Goal: Task Accomplishment & Management: Complete application form

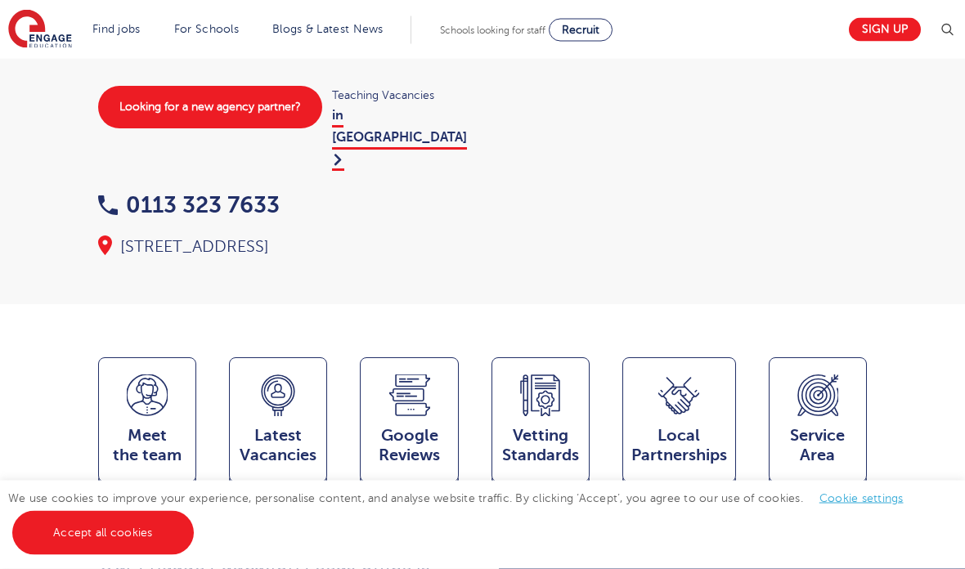
scroll to position [248, 0]
click at [253, 357] on div "Latest Vacancies Jobs" at bounding box center [278, 419] width 98 height 125
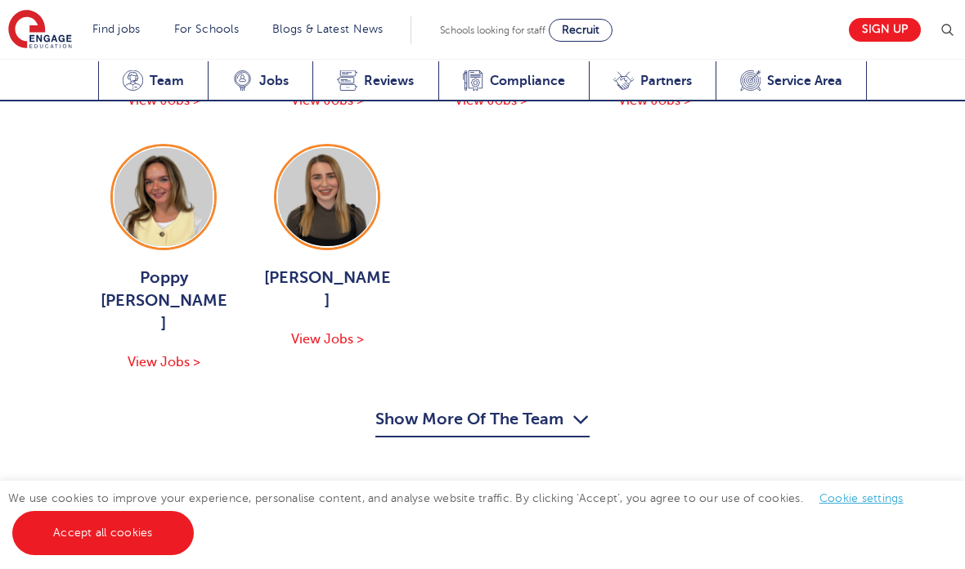
scroll to position [2727, 0]
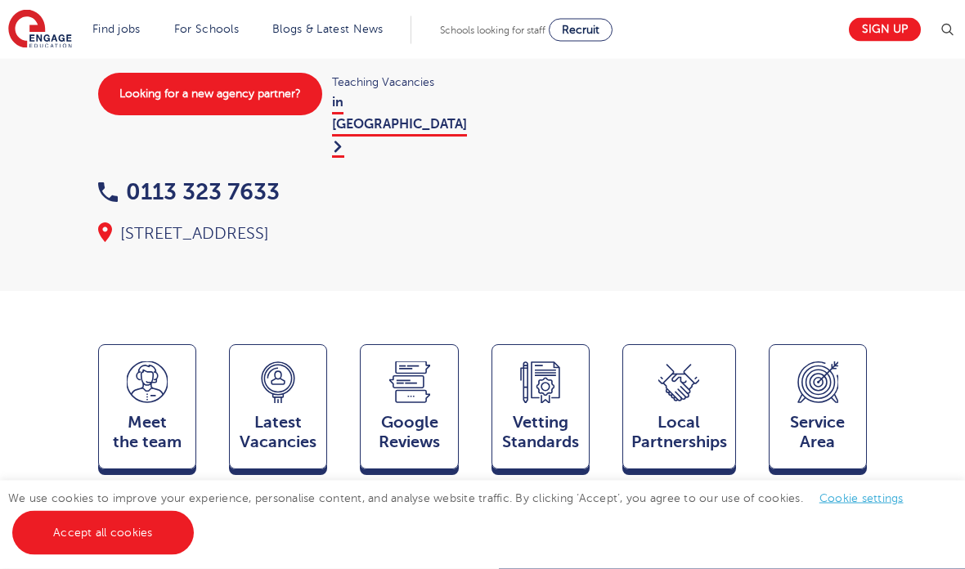
scroll to position [261, 0]
click at [257, 344] on div "Latest Vacancies Jobs" at bounding box center [278, 406] width 98 height 125
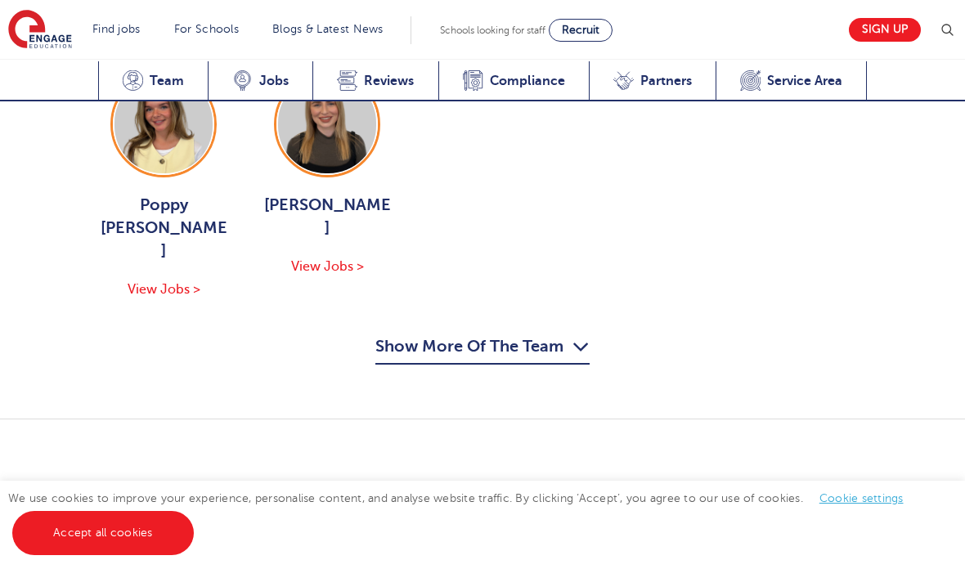
scroll to position [2735, 0]
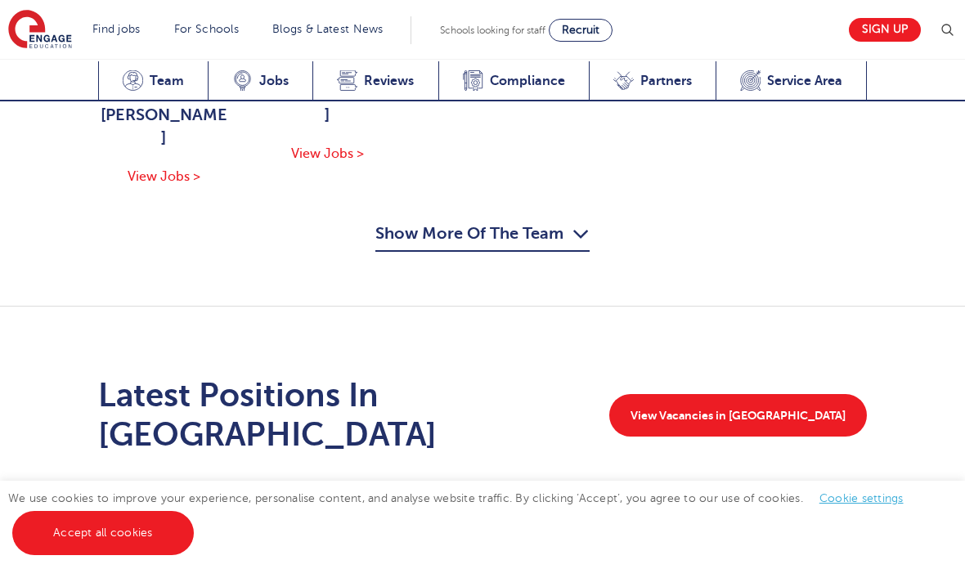
click at [257, 85] on div "Latest Vacancies Jobs" at bounding box center [260, 81] width 105 height 40
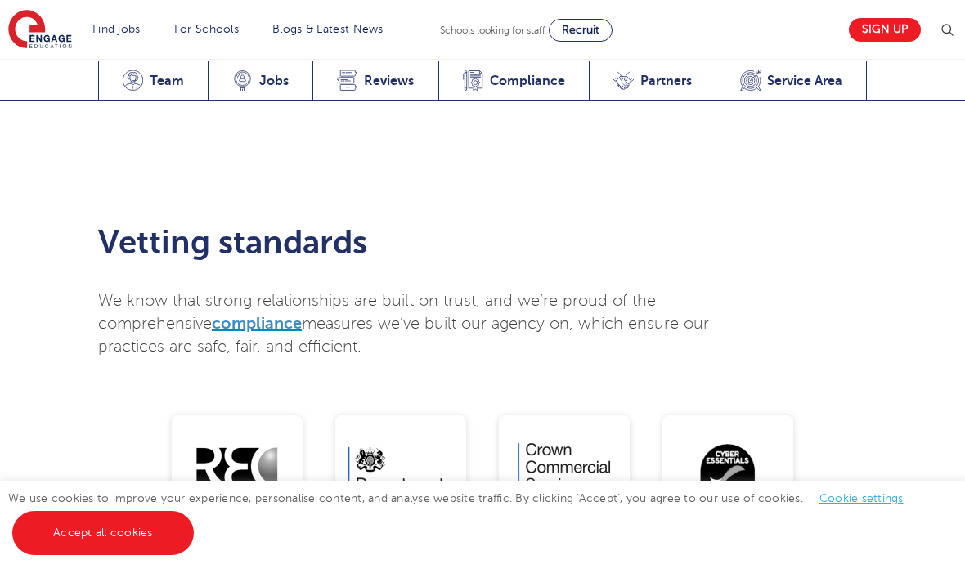
click at [477, 94] on div "Vetting Standards Compliance" at bounding box center [513, 81] width 150 height 40
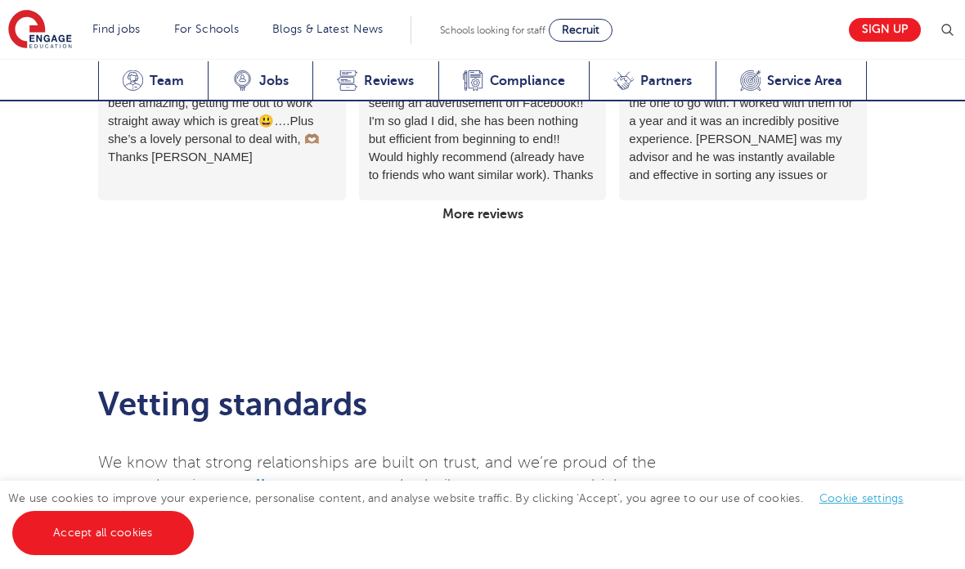
scroll to position [3456, 0]
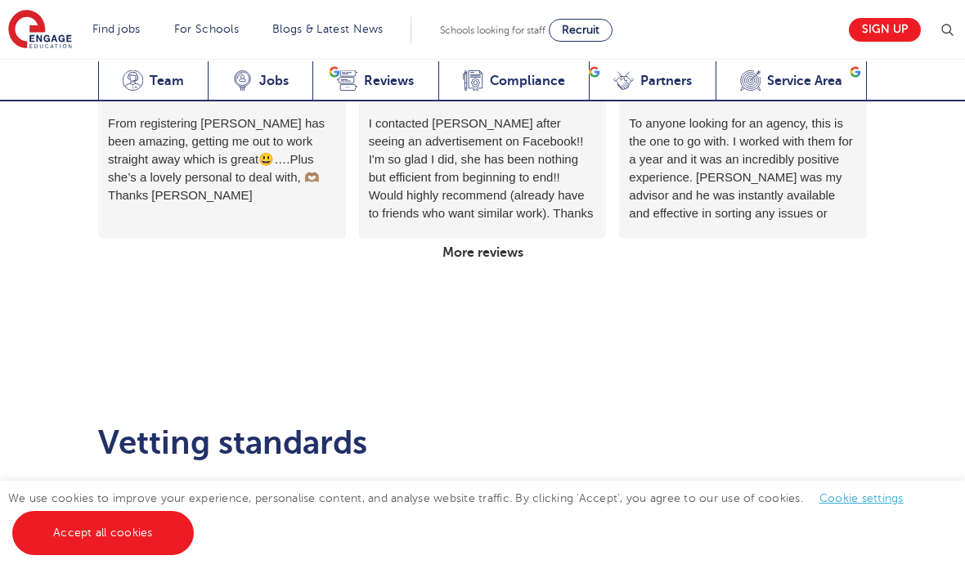
click at [245, 514] on span "compliance" at bounding box center [257, 523] width 90 height 19
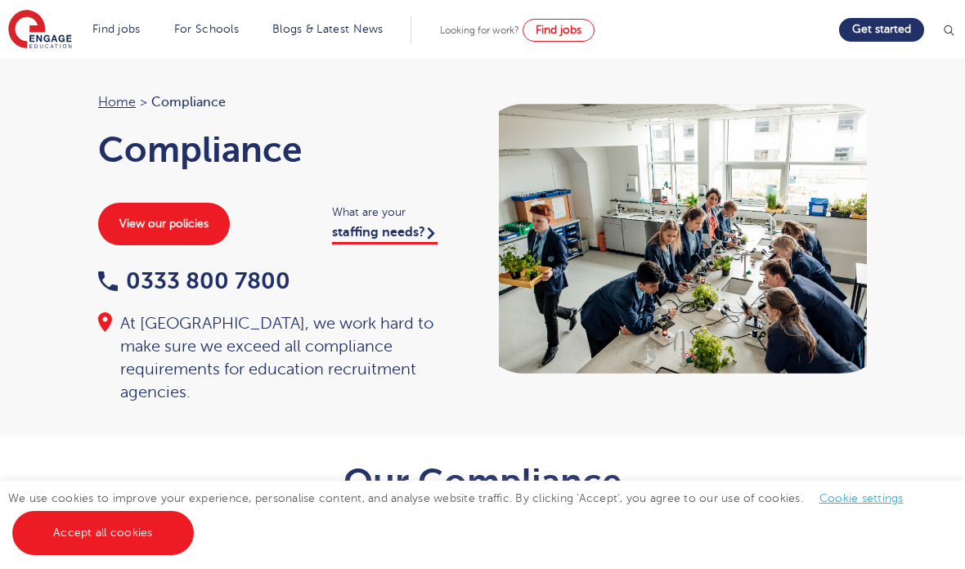
scroll to position [8, 0]
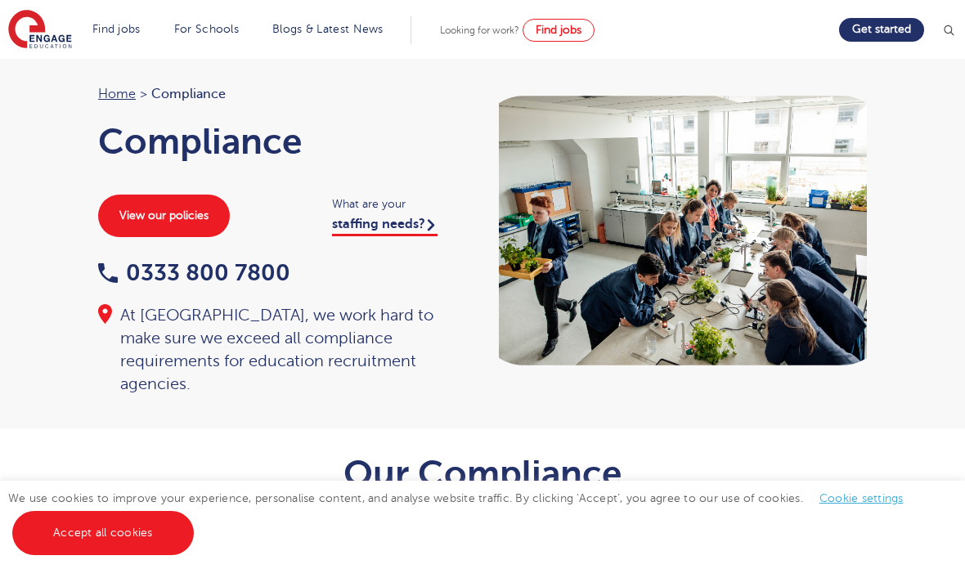
click at [0, 0] on link "Teaching jobs in [GEOGRAPHIC_DATA]" at bounding box center [0, 0] width 0 height 0
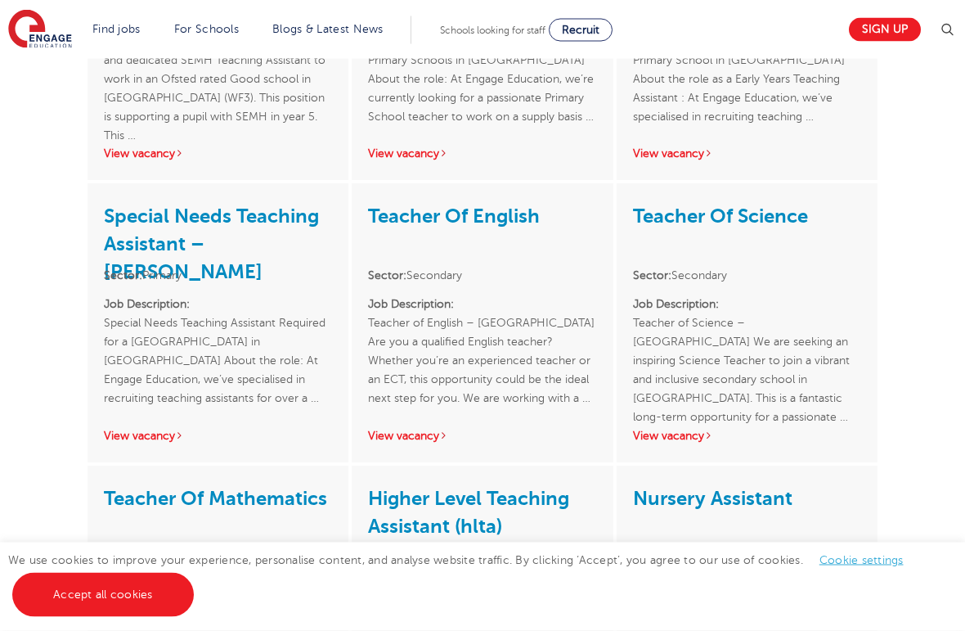
scroll to position [2770, 0]
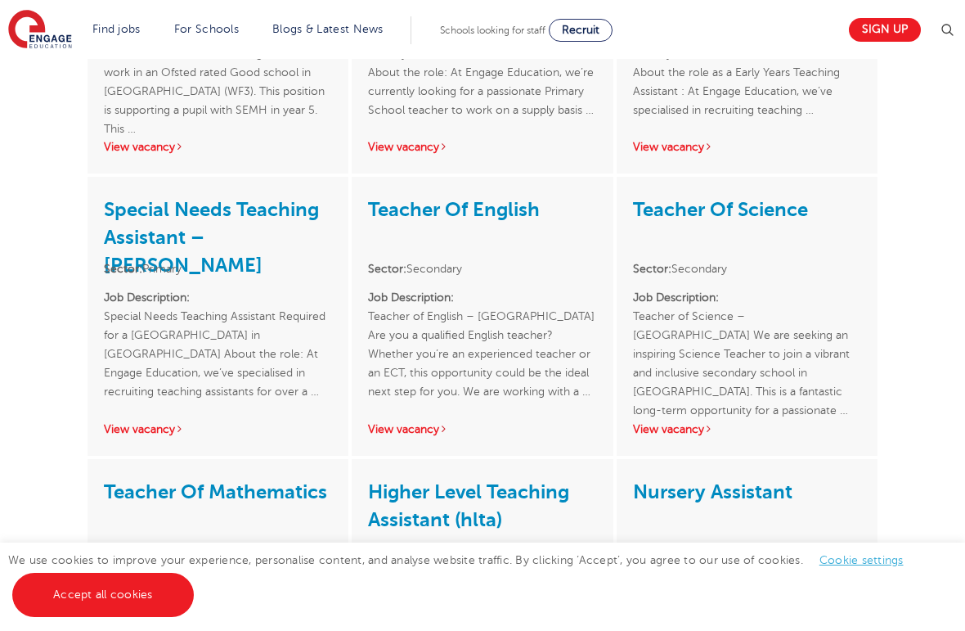
click at [428, 423] on link "View vacancy" at bounding box center [408, 429] width 80 height 12
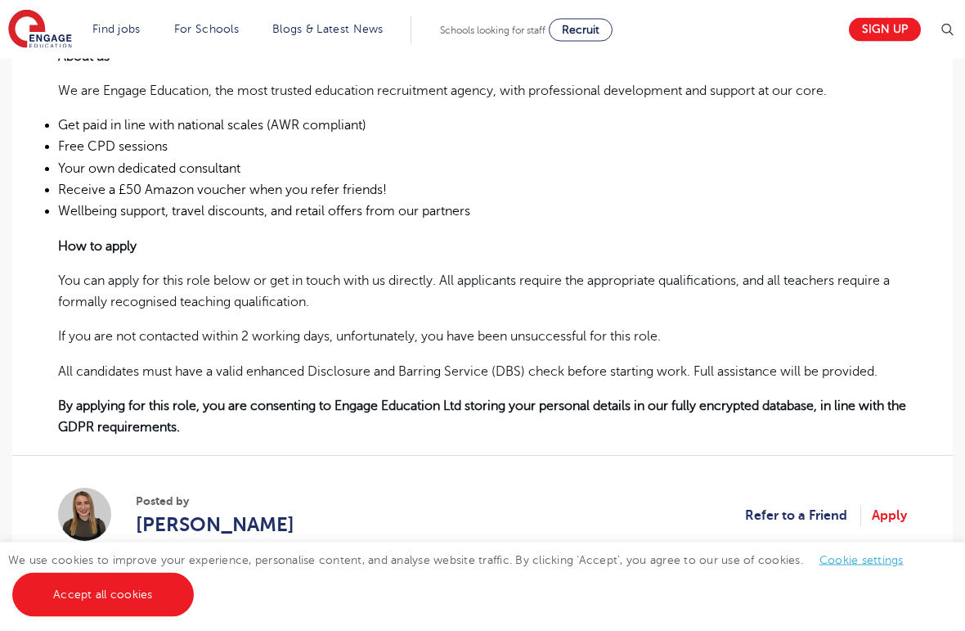
click at [101, 594] on link "Accept all cookies" at bounding box center [103, 595] width 182 height 44
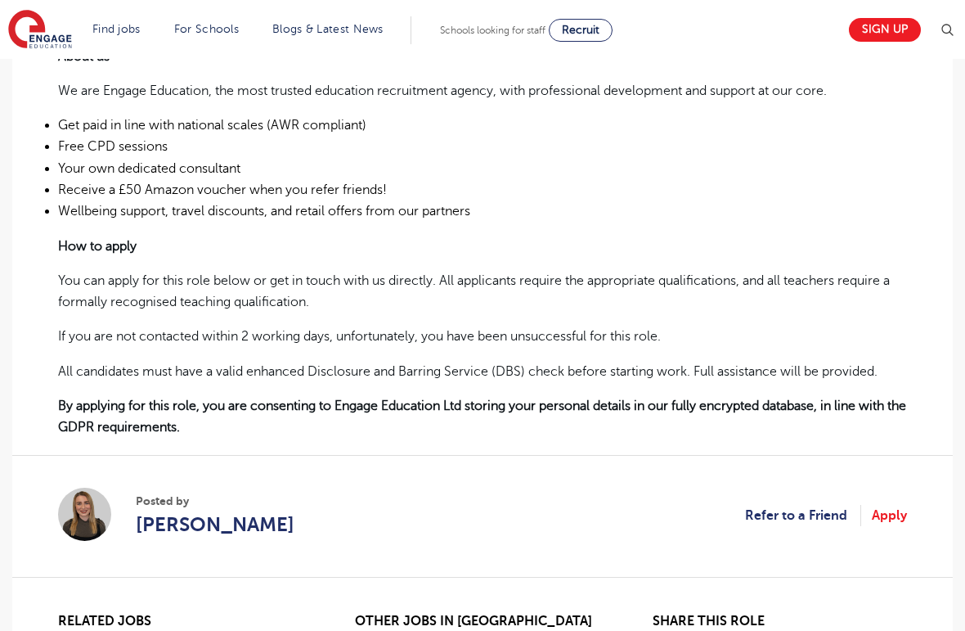
click at [896, 505] on link "Apply" at bounding box center [889, 515] width 35 height 21
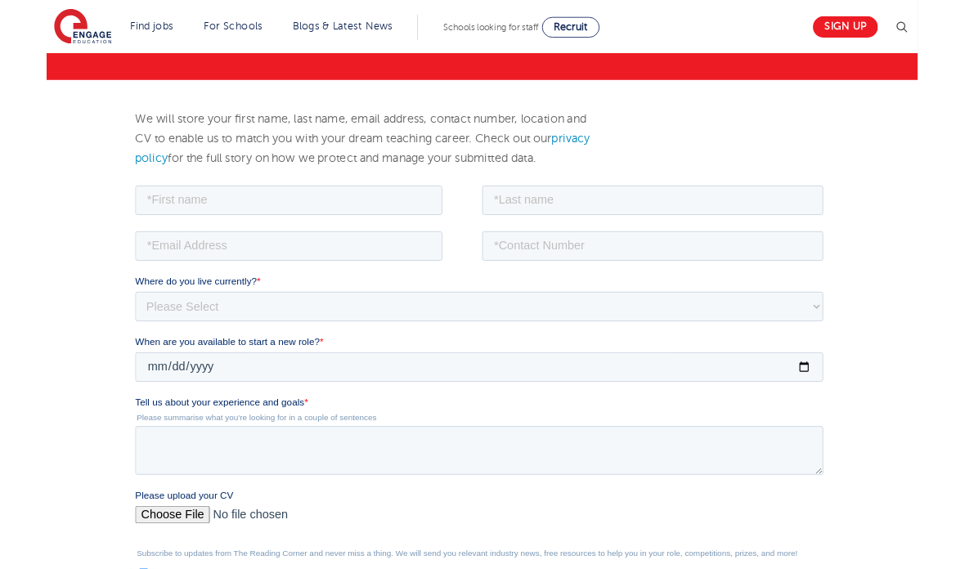
scroll to position [146, 0]
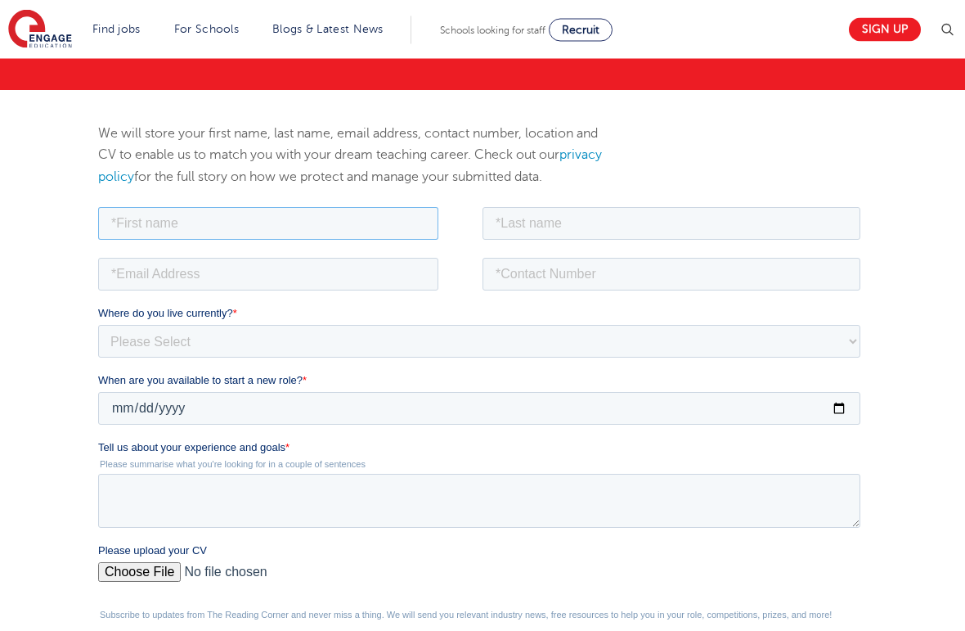
click at [415, 220] on input "text" at bounding box center [268, 223] width 340 height 33
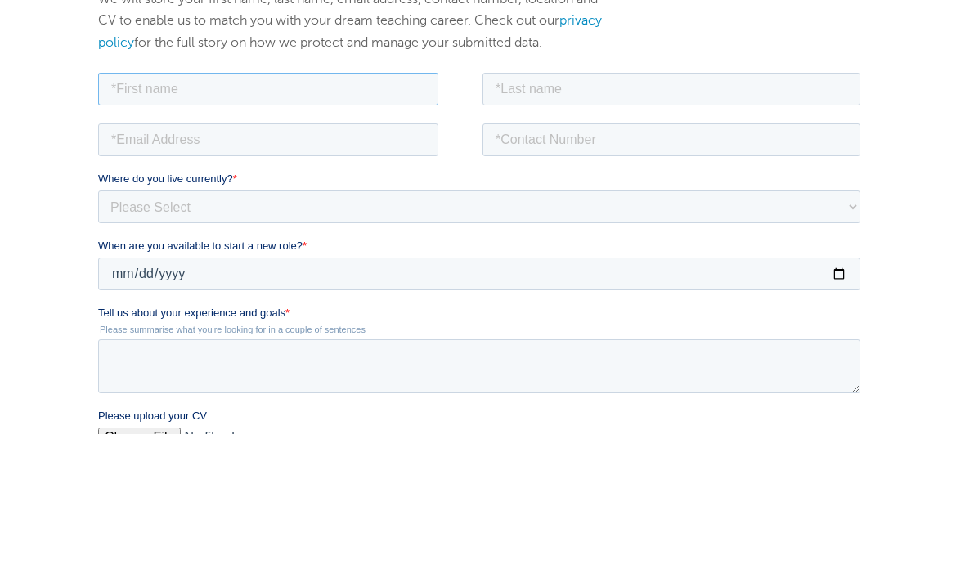
type input "[PERSON_NAME]"
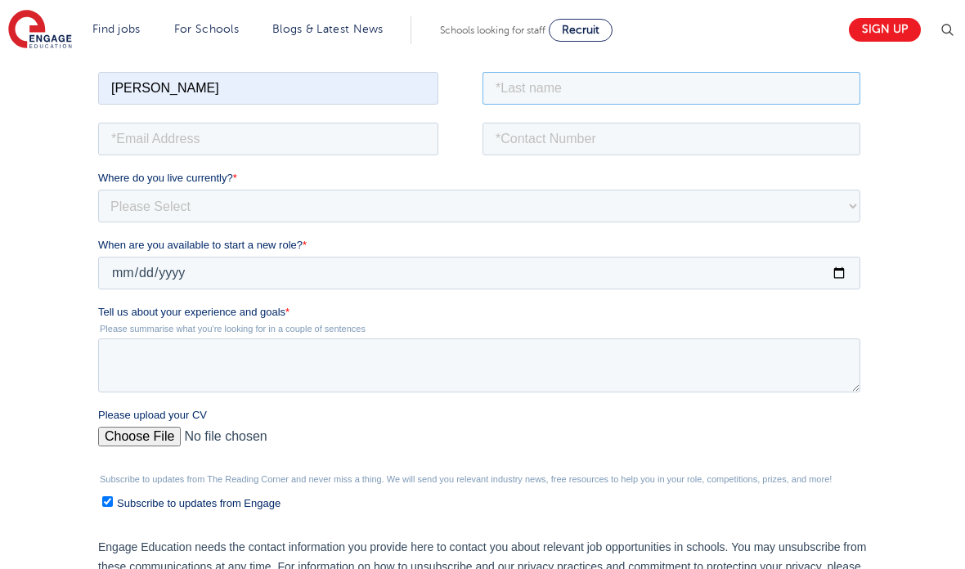
type input "[PERSON_NAME]"
type input "[EMAIL_ADDRESS][DOMAIN_NAME]"
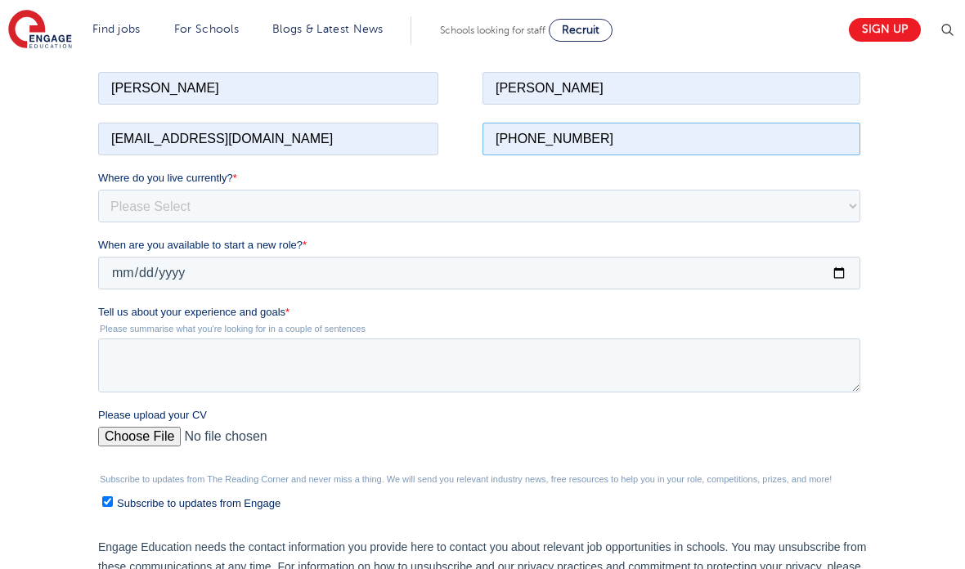
click at [707, 124] on input "+918240462183" at bounding box center [672, 138] width 378 height 33
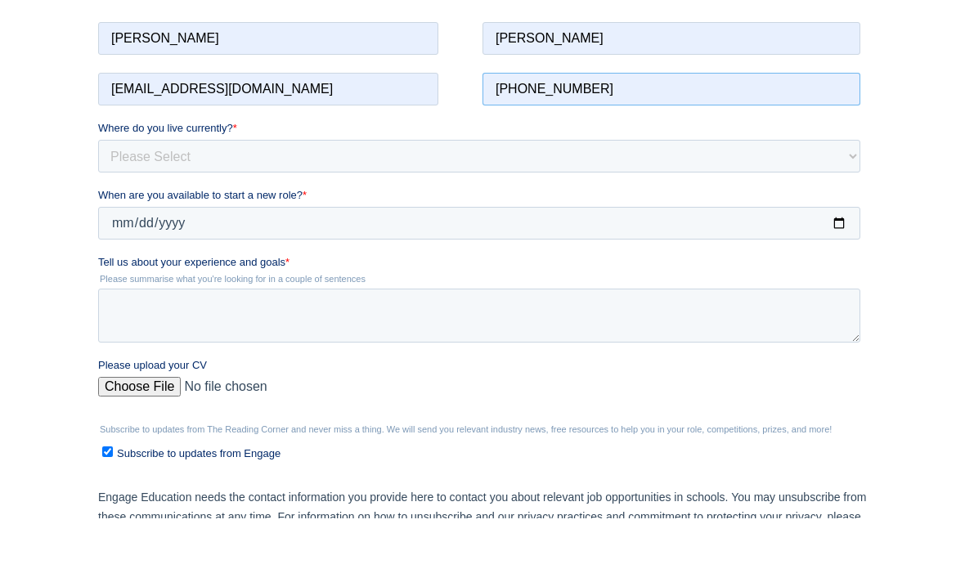
type input "+447803077271"
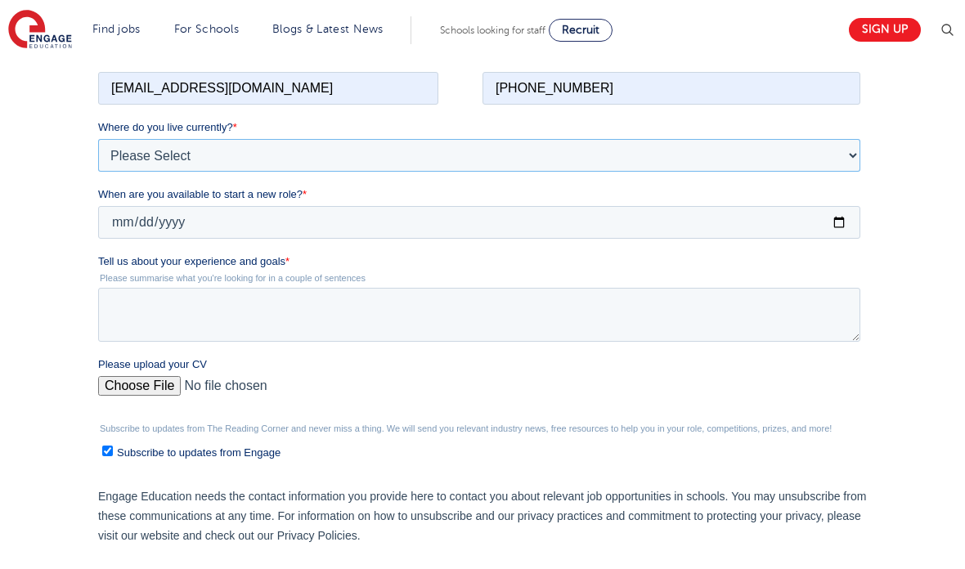
click at [749, 149] on select "Please Select UK Canada Ireland Australia New Zealand Europe USA South Africa J…" at bounding box center [479, 154] width 762 height 33
select select "UK"
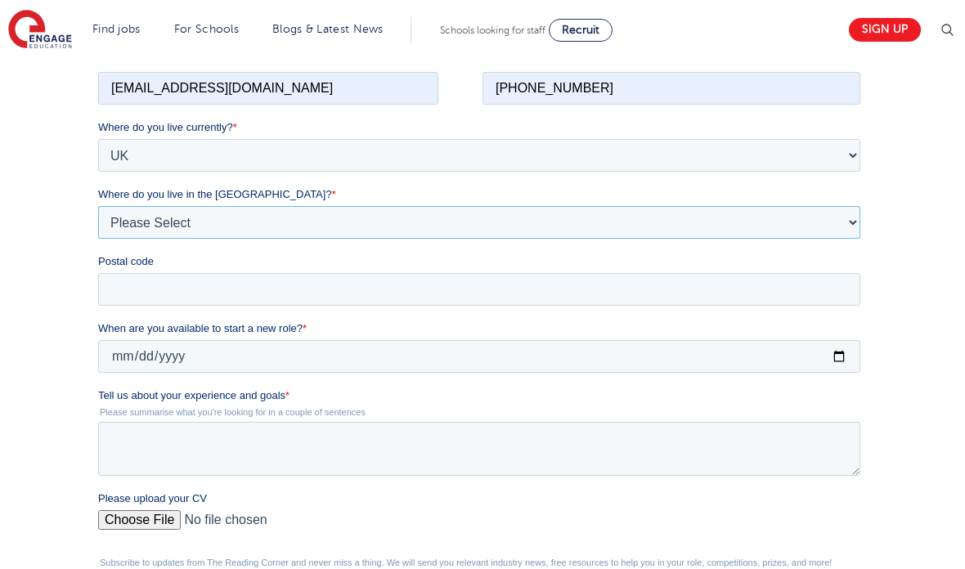
click at [687, 218] on select "Please Select Overseas Barnsley Bedfordshire Berkshire Bournemouth Bracknell Fo…" at bounding box center [479, 221] width 762 height 33
select select "Leeds"
click at [705, 285] on input "Postal code" at bounding box center [479, 288] width 762 height 33
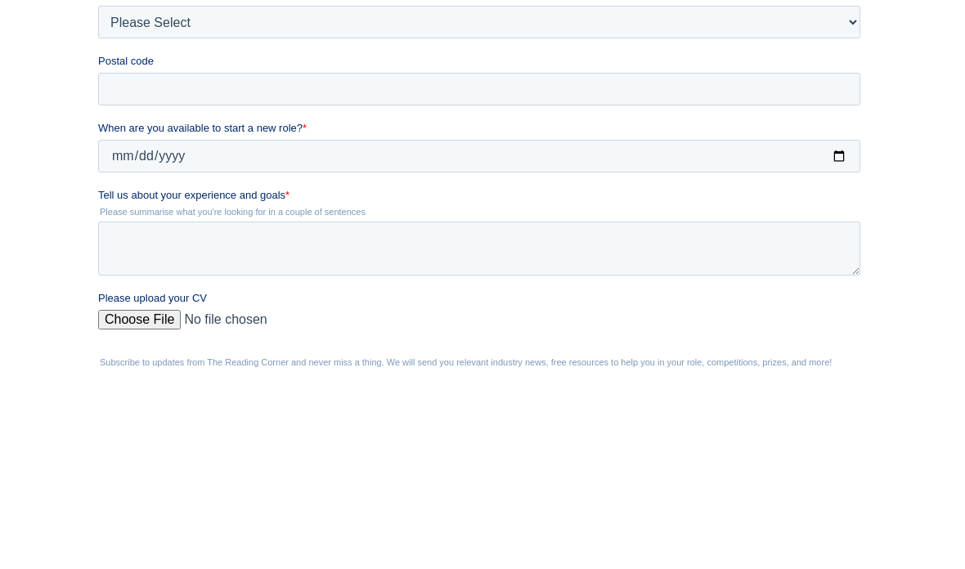
type input "LS2 9EL"
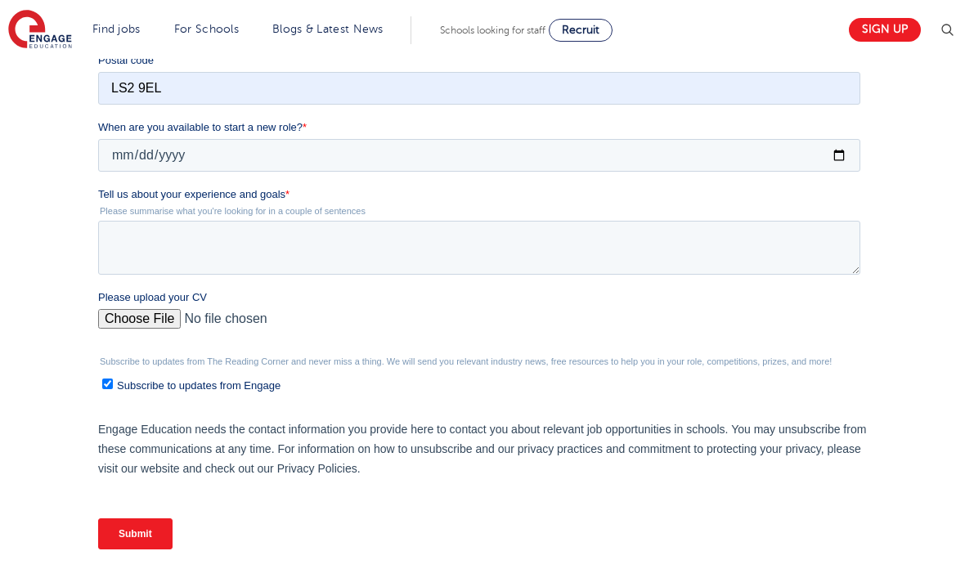
click at [671, 132] on label "When are you available to start a new role? *" at bounding box center [482, 127] width 769 height 16
click at [671, 139] on input "When are you available to start a new role? *" at bounding box center [479, 155] width 762 height 33
type input "2025-08-25"
click at [715, 235] on textarea "Tell us about your experience and goals *" at bounding box center [479, 248] width 762 height 54
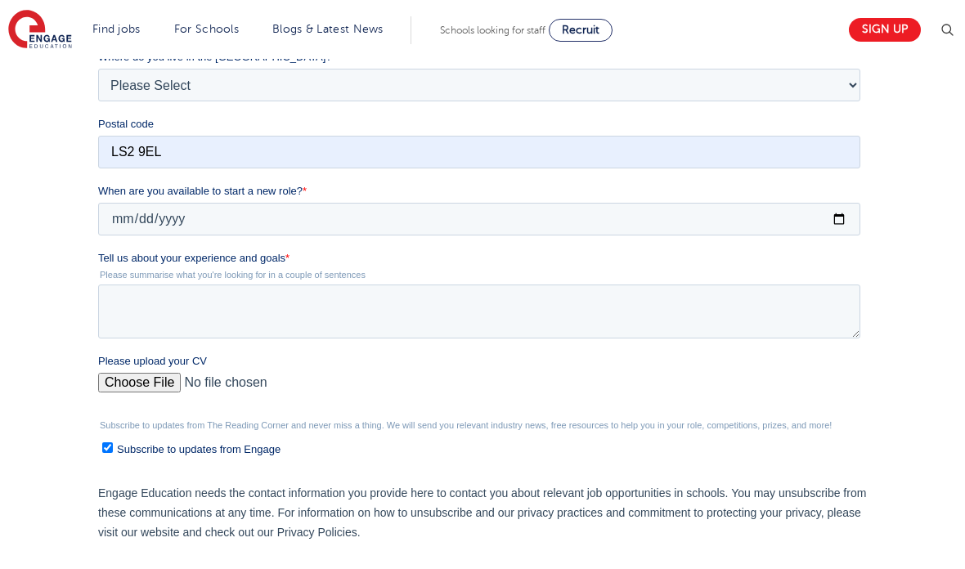
scroll to position [464, 0]
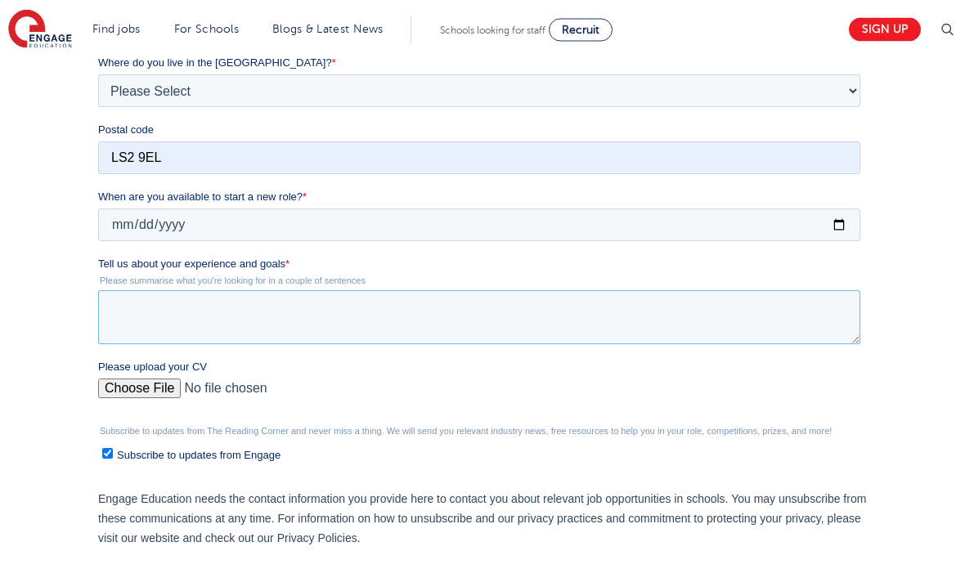
click at [519, 294] on textarea "Tell us about your experience and goals *" at bounding box center [479, 318] width 762 height 54
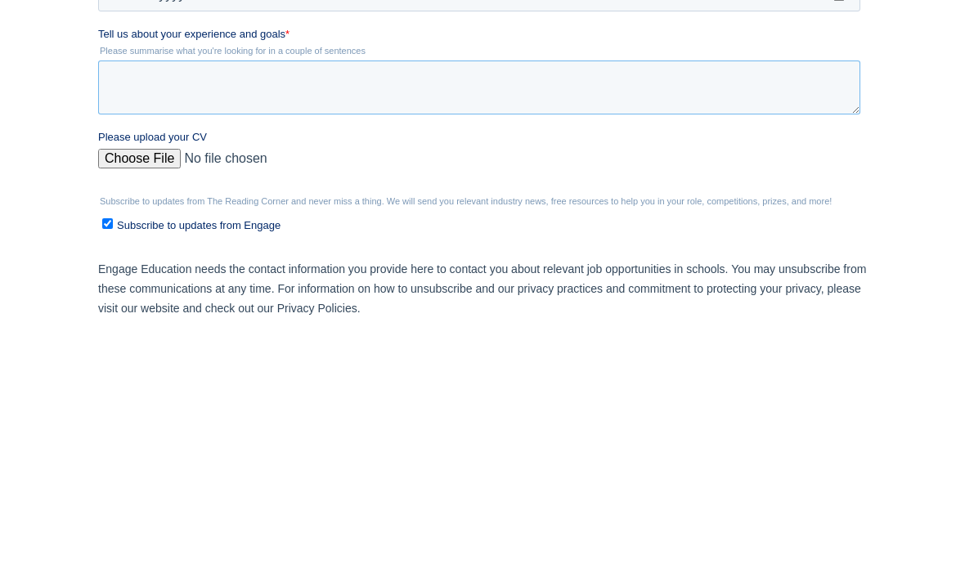
click at [560, 90] on textarea "Tell us about your experience and goals *" at bounding box center [479, 88] width 762 height 54
paste textarea "Here’s a concise summary of your experiences tailored for an **English teacher*…"
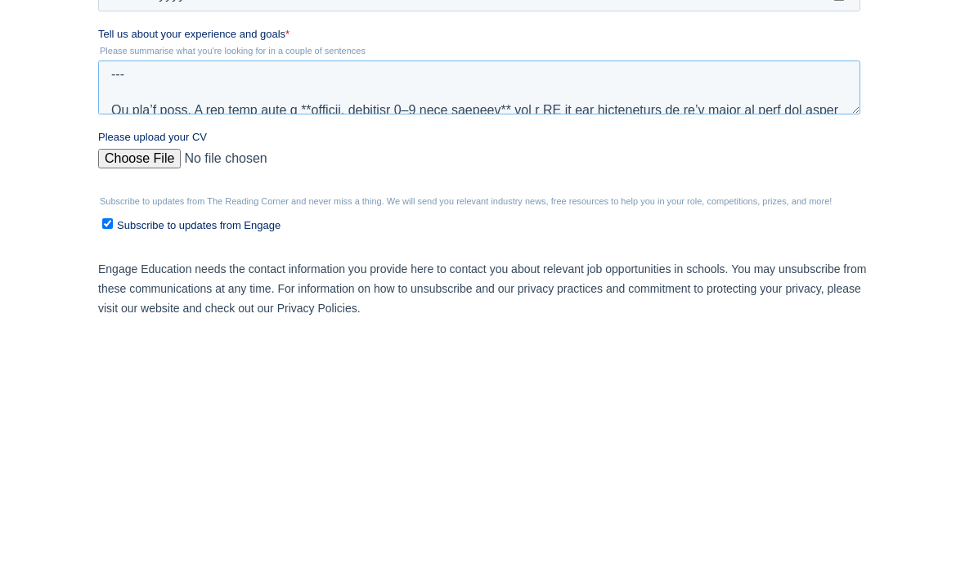
click at [112, 66] on textarea "Tell us about your experience and goals *" at bounding box center [479, 88] width 762 height 54
click at [111, 66] on textarea "Tell us about your experience and goals *" at bounding box center [479, 88] width 762 height 54
click at [119, 85] on textarea "Tell us about your experience and goals *" at bounding box center [479, 88] width 762 height 54
click at [107, 98] on textarea "Tell us about your experience and goals *" at bounding box center [479, 88] width 762 height 54
click at [132, 70] on textarea "Tell us about your experience and goals *" at bounding box center [479, 88] width 762 height 54
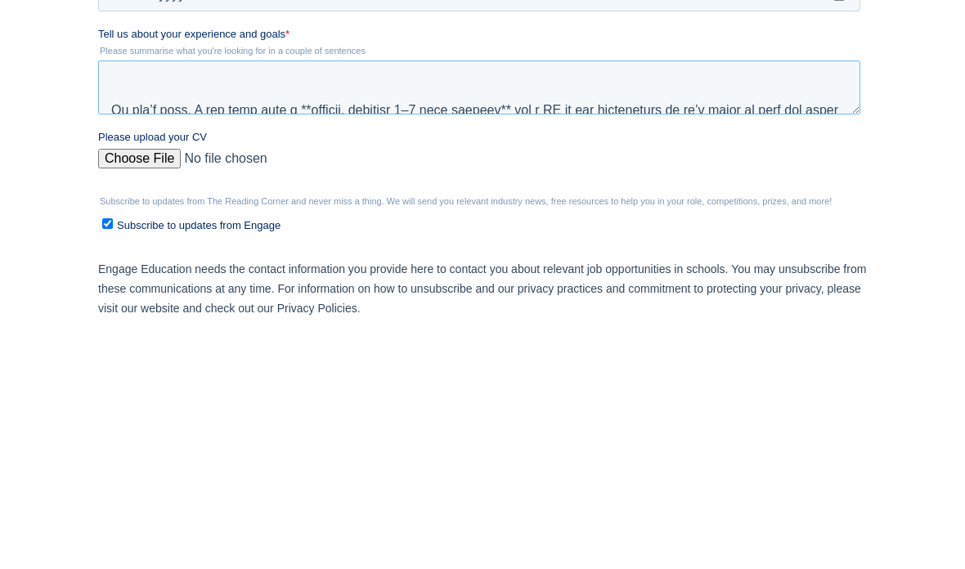
click at [118, 107] on textarea "Tell us about your experience and goals *" at bounding box center [479, 88] width 762 height 54
click at [117, 107] on textarea "Tell us about your experience and goals *" at bounding box center [479, 88] width 762 height 54
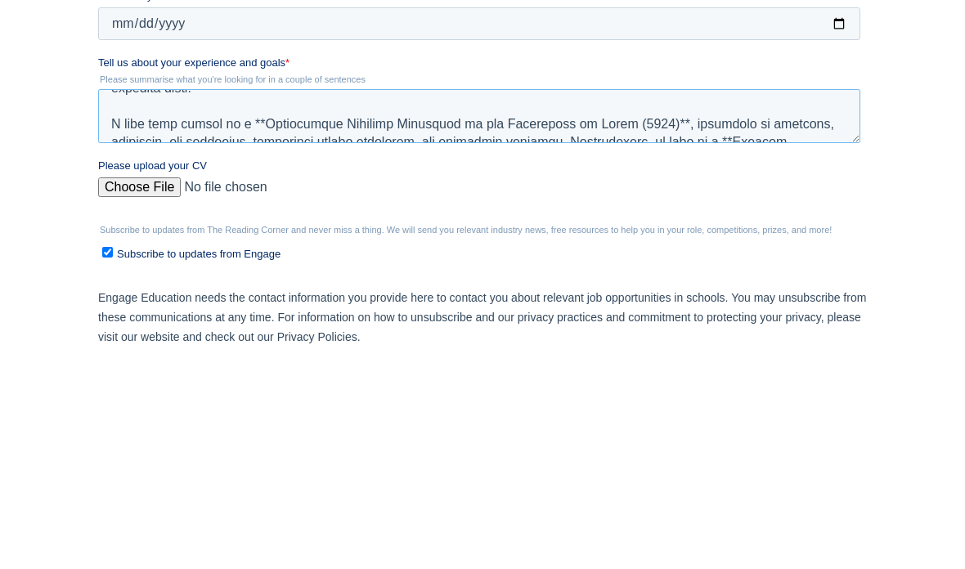
scroll to position [272, 0]
click at [260, 116] on textarea "Tell us about your experience and goals *" at bounding box center [479, 117] width 762 height 54
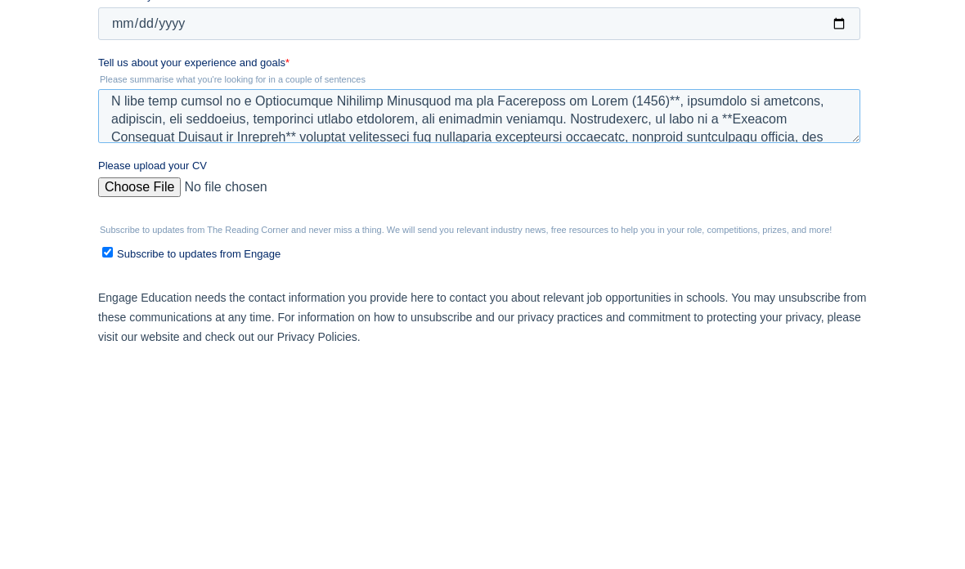
scroll to position [292, 0]
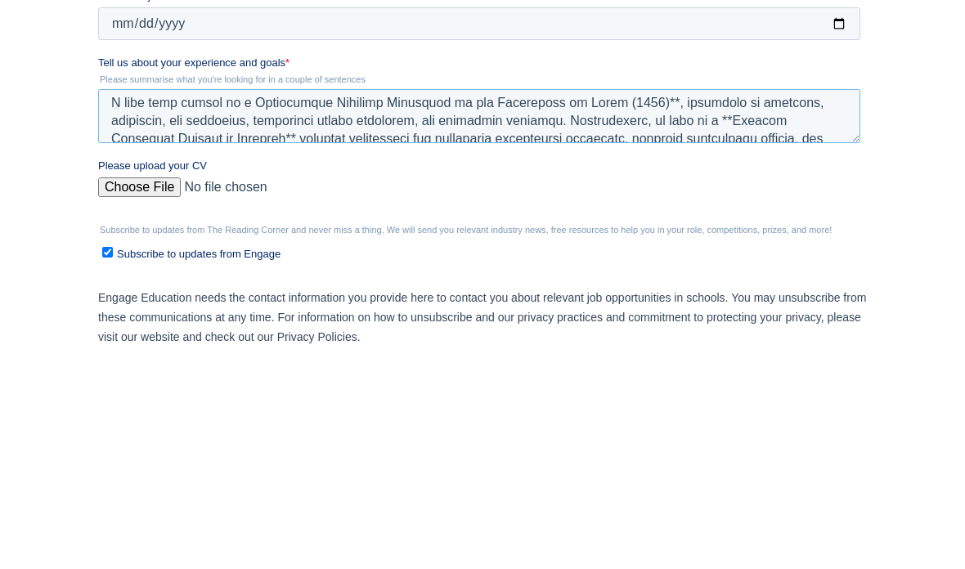
click at [628, 102] on textarea "Tell us about your experience and goals *" at bounding box center [479, 117] width 762 height 54
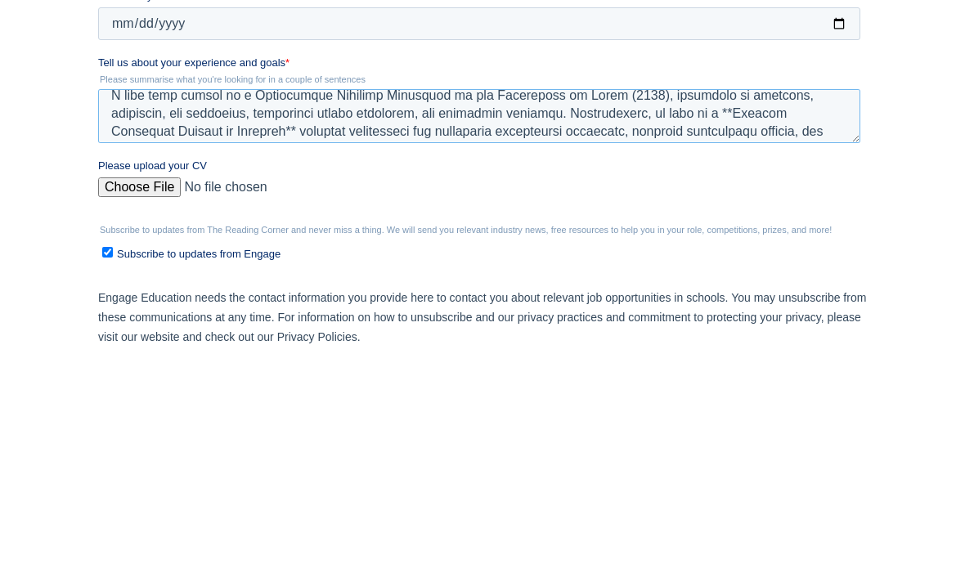
scroll to position [299, 0]
click at [662, 112] on textarea "Tell us about your experience and goals *" at bounding box center [479, 117] width 762 height 54
click at [170, 127] on textarea "Tell us about your experience and goals *" at bounding box center [479, 117] width 762 height 54
click at [177, 131] on textarea "Tell us about your experience and goals *" at bounding box center [479, 117] width 762 height 54
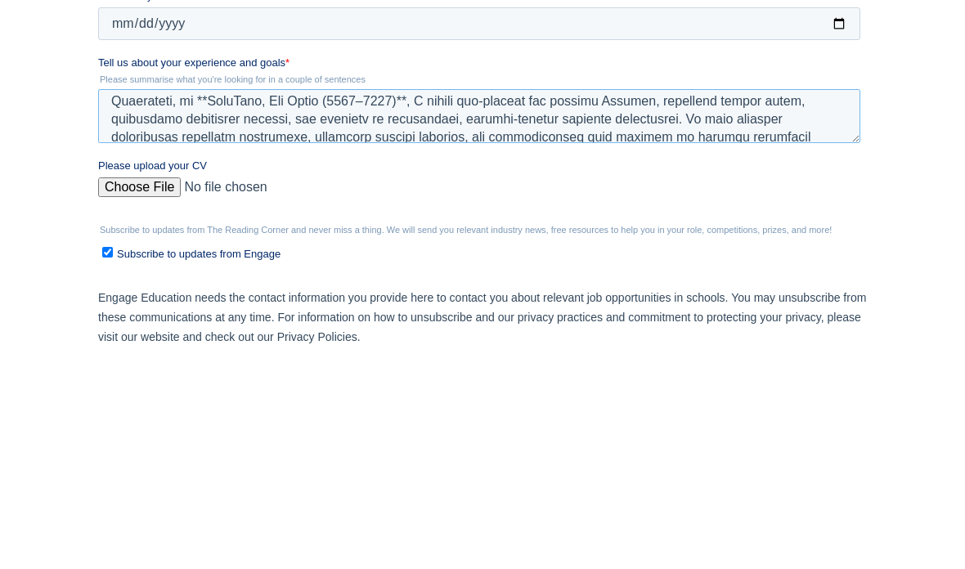
scroll to position [202, 0]
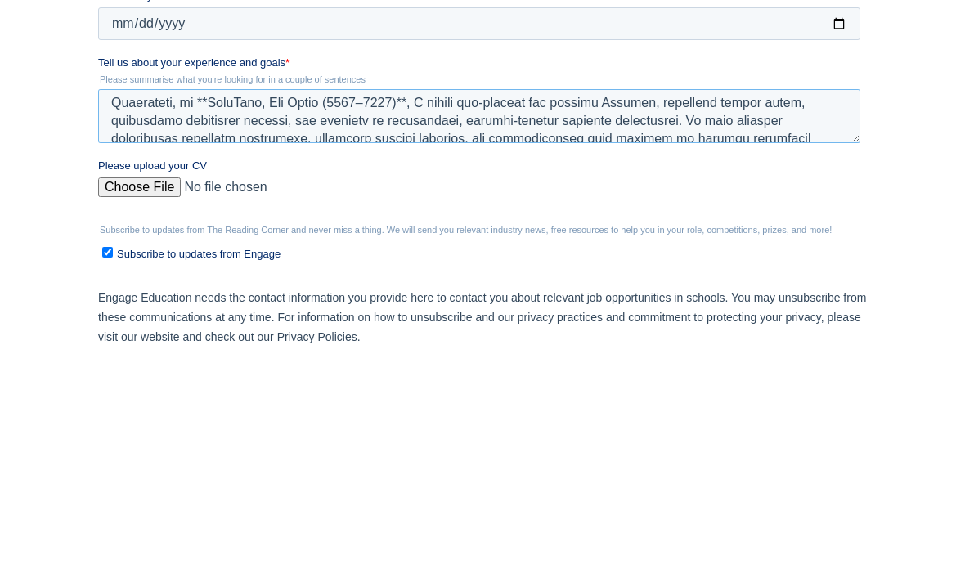
click at [409, 92] on textarea "Tell us about your experience and goals *" at bounding box center [479, 117] width 762 height 54
click at [409, 101] on textarea "Tell us about your experience and goals *" at bounding box center [479, 117] width 762 height 54
click at [407, 94] on textarea "Tell us about your experience and goals *" at bounding box center [479, 117] width 762 height 54
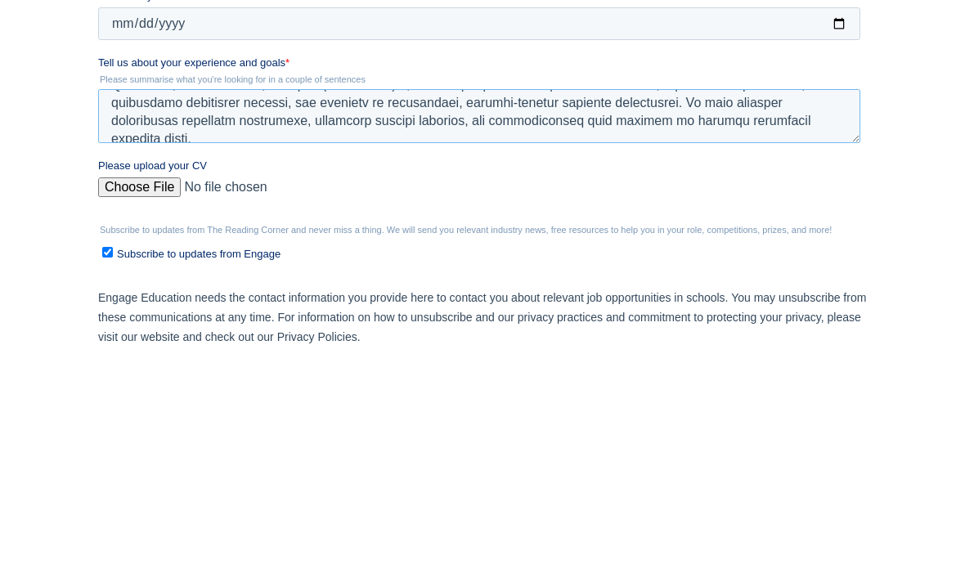
scroll to position [152, 0]
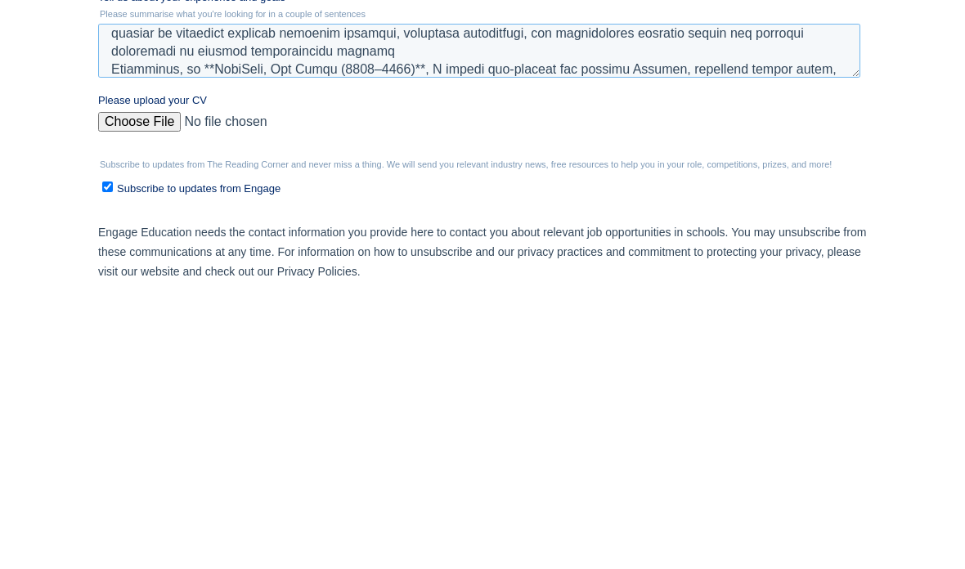
click at [205, 63] on textarea "Tell us about your experience and goals *" at bounding box center [479, 52] width 762 height 54
click at [397, 61] on textarea "Tell us about your experience and goals *" at bounding box center [479, 52] width 762 height 54
click at [408, 62] on textarea "Tell us about your experience and goals *" at bounding box center [479, 52] width 762 height 54
click at [395, 64] on textarea "Tell us about your experience and goals *" at bounding box center [479, 52] width 762 height 54
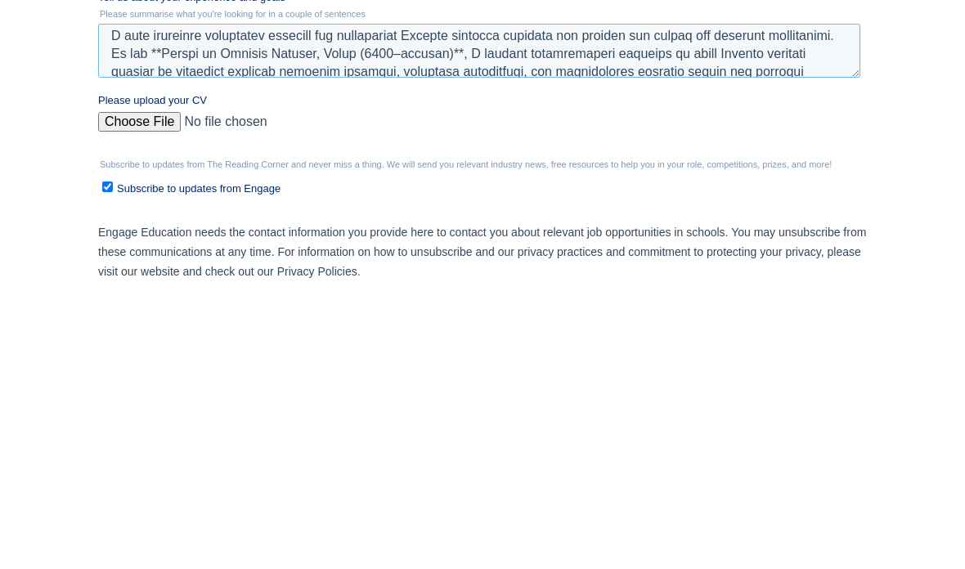
scroll to position [113, 0]
click at [249, 51] on textarea "Tell us about your experience and goals *" at bounding box center [479, 52] width 762 height 54
click at [526, 49] on textarea "Tell us about your experience and goals *" at bounding box center [479, 52] width 762 height 54
click at [514, 52] on textarea "Tell us about your experience and goals *" at bounding box center [479, 52] width 762 height 54
click at [524, 52] on textarea "Tell us about your experience and goals *" at bounding box center [479, 52] width 762 height 54
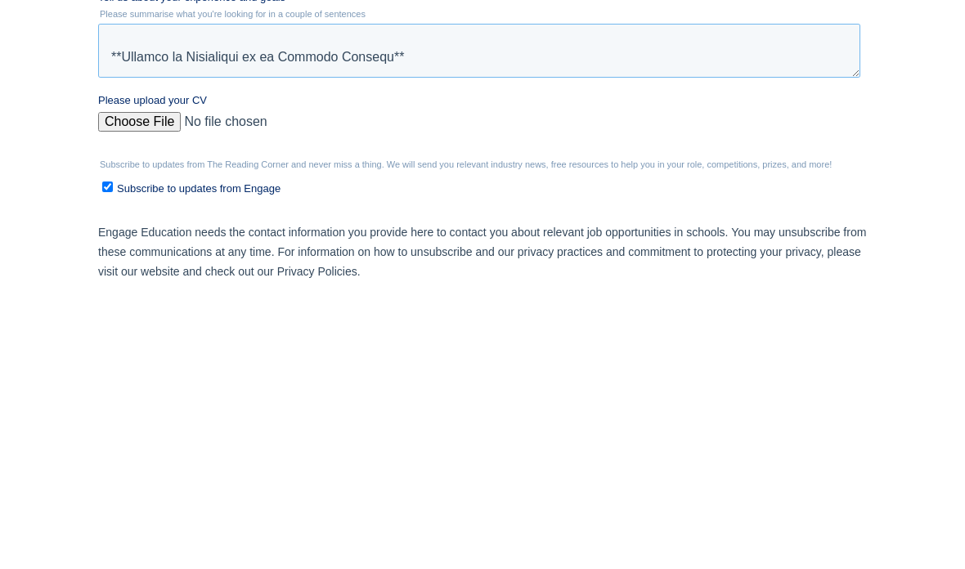
scroll to position [56, 0]
click at [429, 55] on textarea "Tell us about your experience and goals *" at bounding box center [479, 52] width 762 height 54
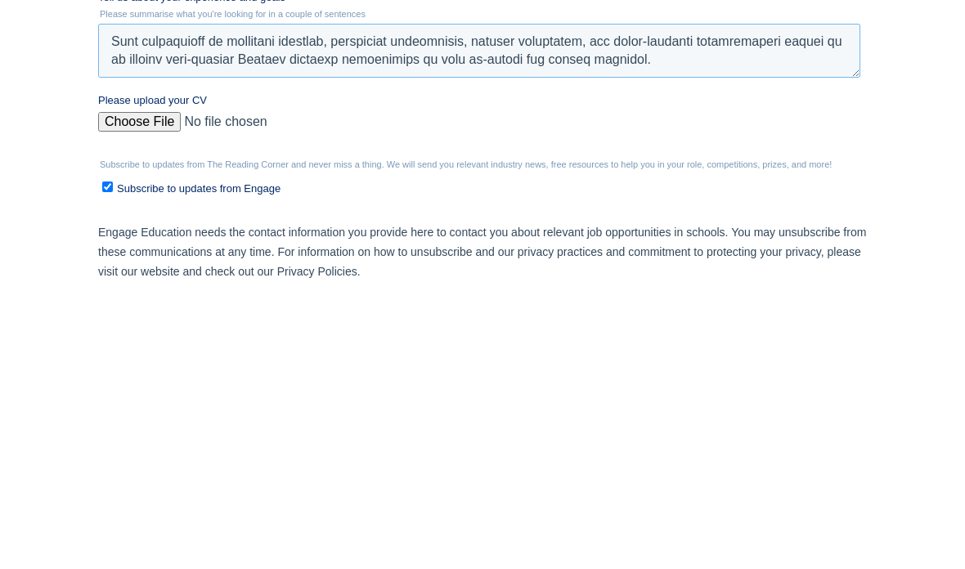
scroll to position [288, 0]
type textarea "I have extensive experience teaching and supervising English language learning …"
click at [121, 121] on input "Please upload your CV" at bounding box center [479, 129] width 762 height 33
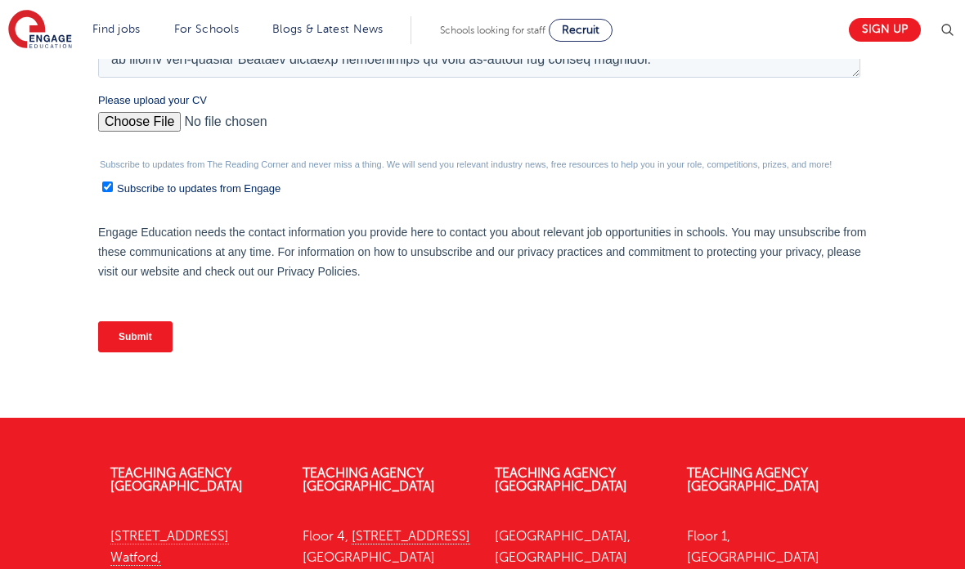
type input "C:\fakepath\Roy cv 4.pdf"
click at [140, 335] on input "Submit" at bounding box center [135, 336] width 74 height 31
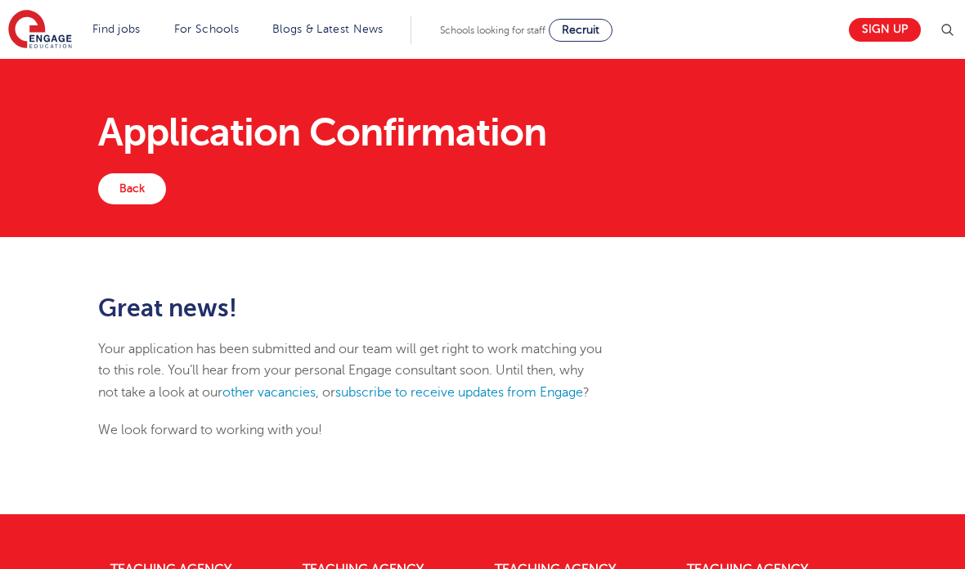
click at [130, 185] on link "Back" at bounding box center [132, 188] width 68 height 31
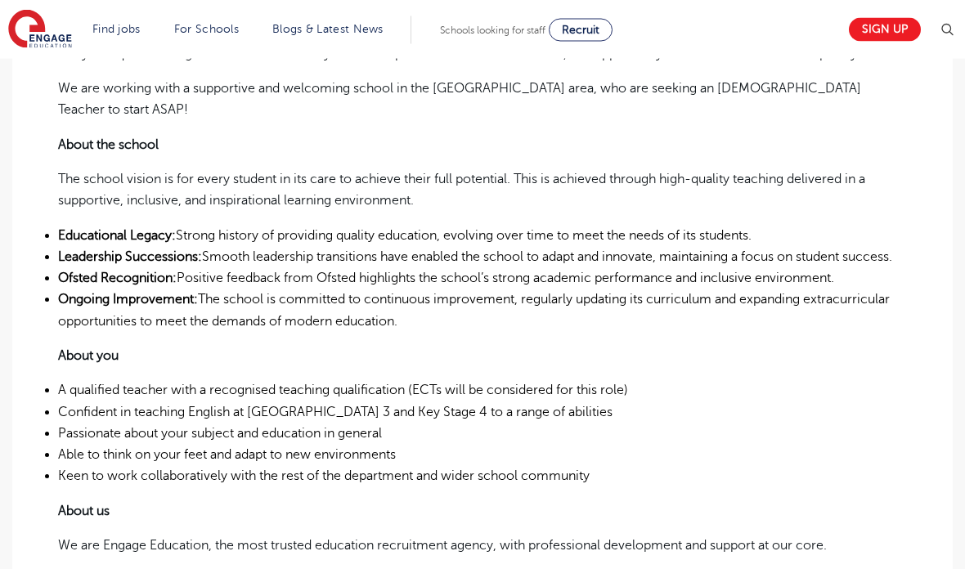
scroll to position [503, 0]
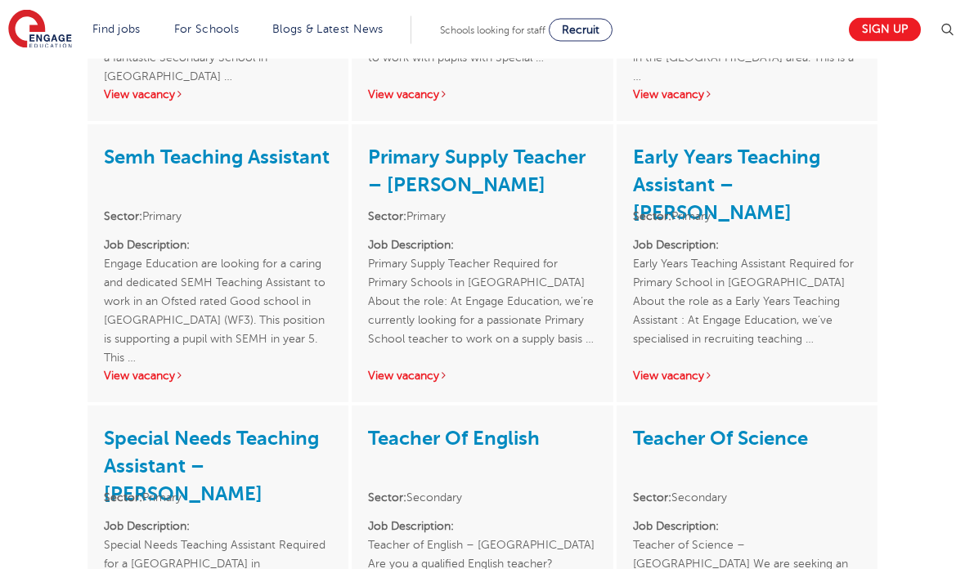
scroll to position [2558, 0]
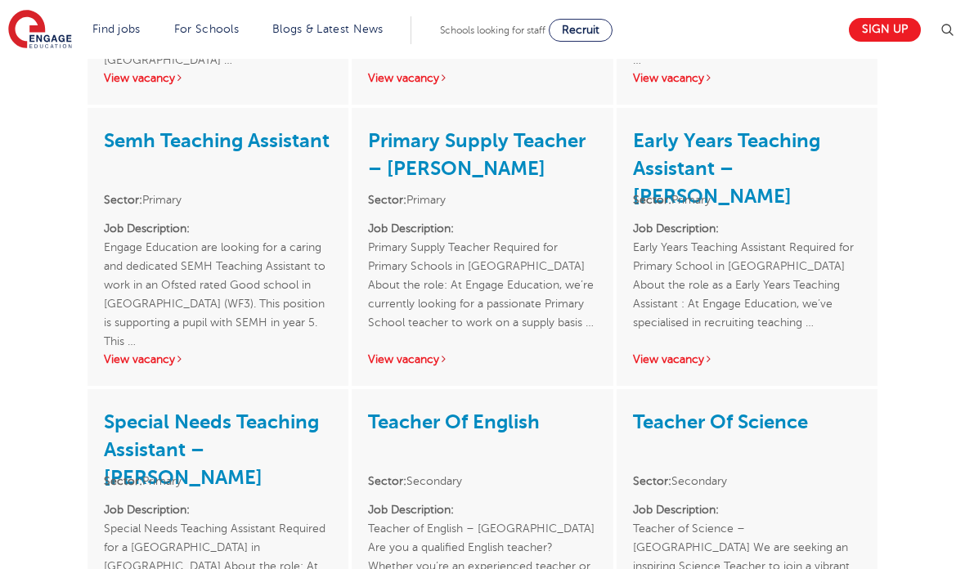
click at [517, 411] on link "Teacher Of English" at bounding box center [454, 422] width 172 height 23
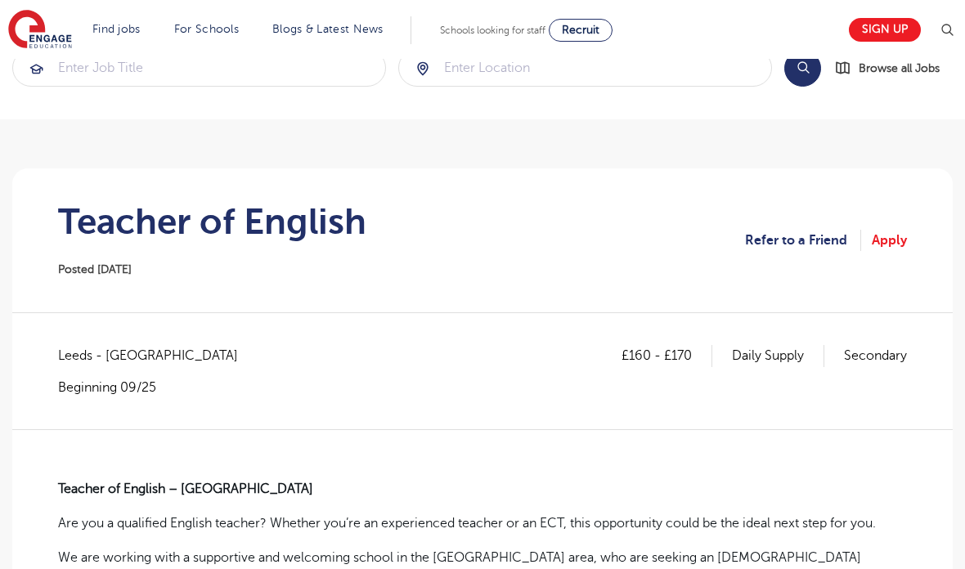
scroll to position [50, 0]
